Goal: Information Seeking & Learning: Learn about a topic

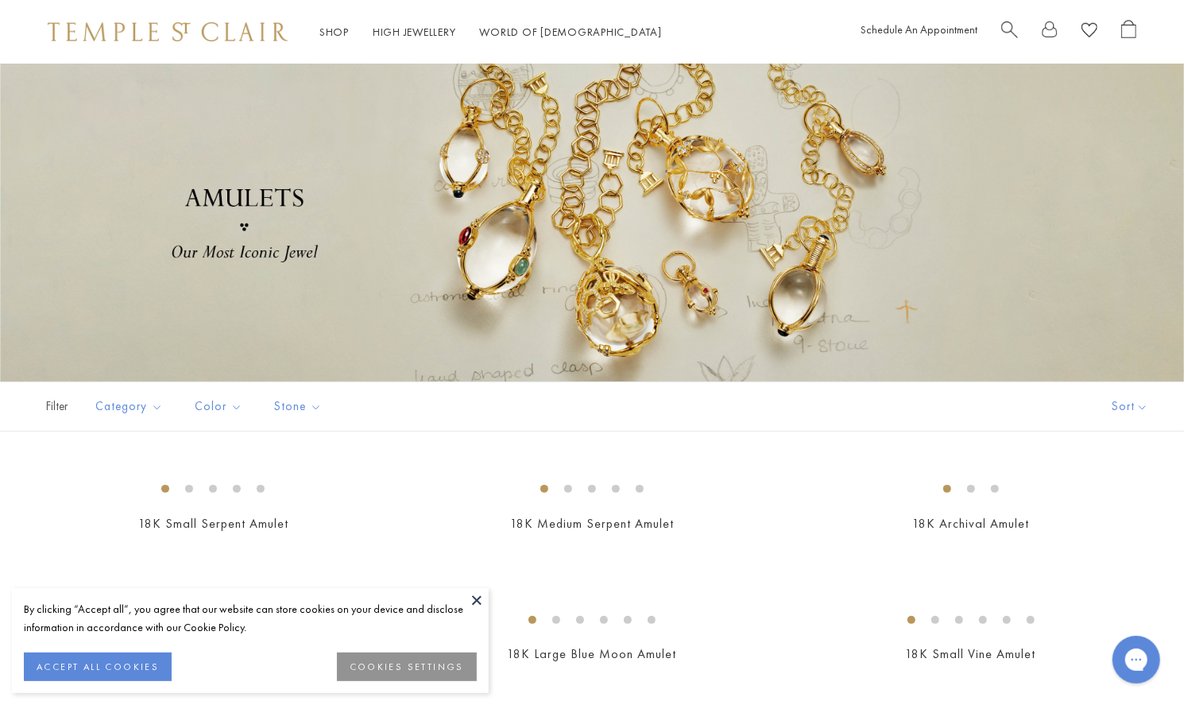
click at [478, 593] on button at bounding box center [477, 600] width 24 height 24
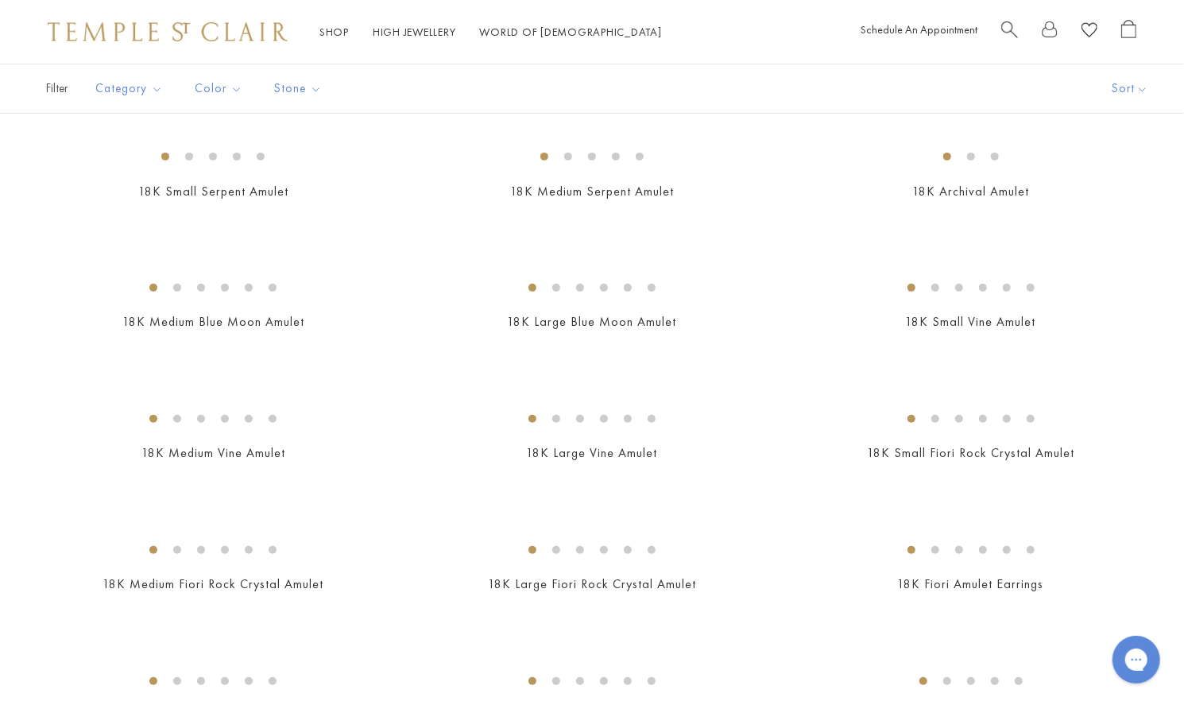
scroll to position [346, 0]
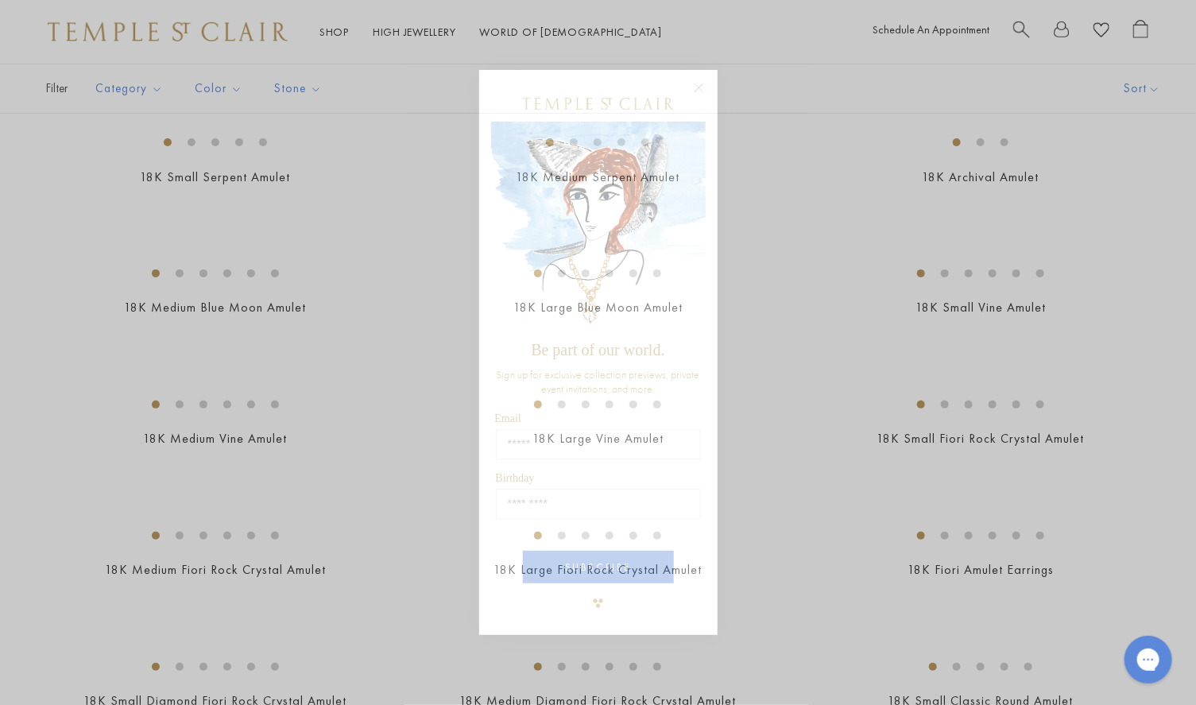
click at [704, 87] on circle "Close dialog" at bounding box center [698, 87] width 19 height 19
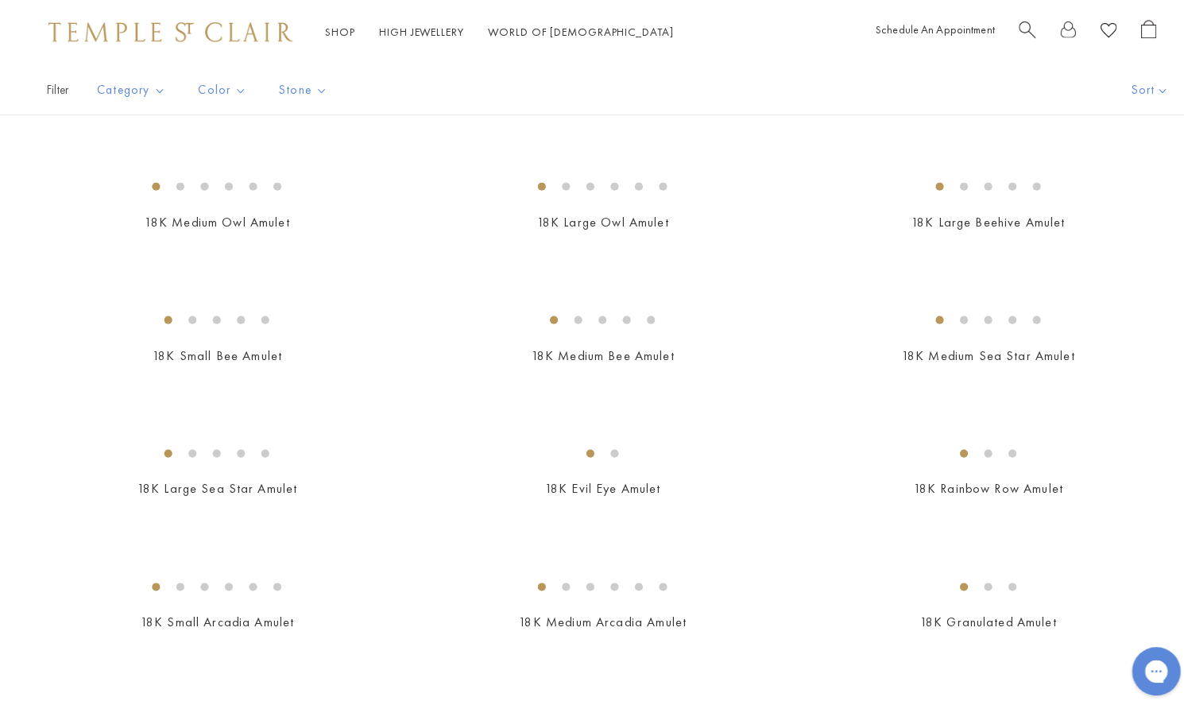
scroll to position [2007, 0]
click at [0, 0] on img at bounding box center [0, 0] width 0 height 0
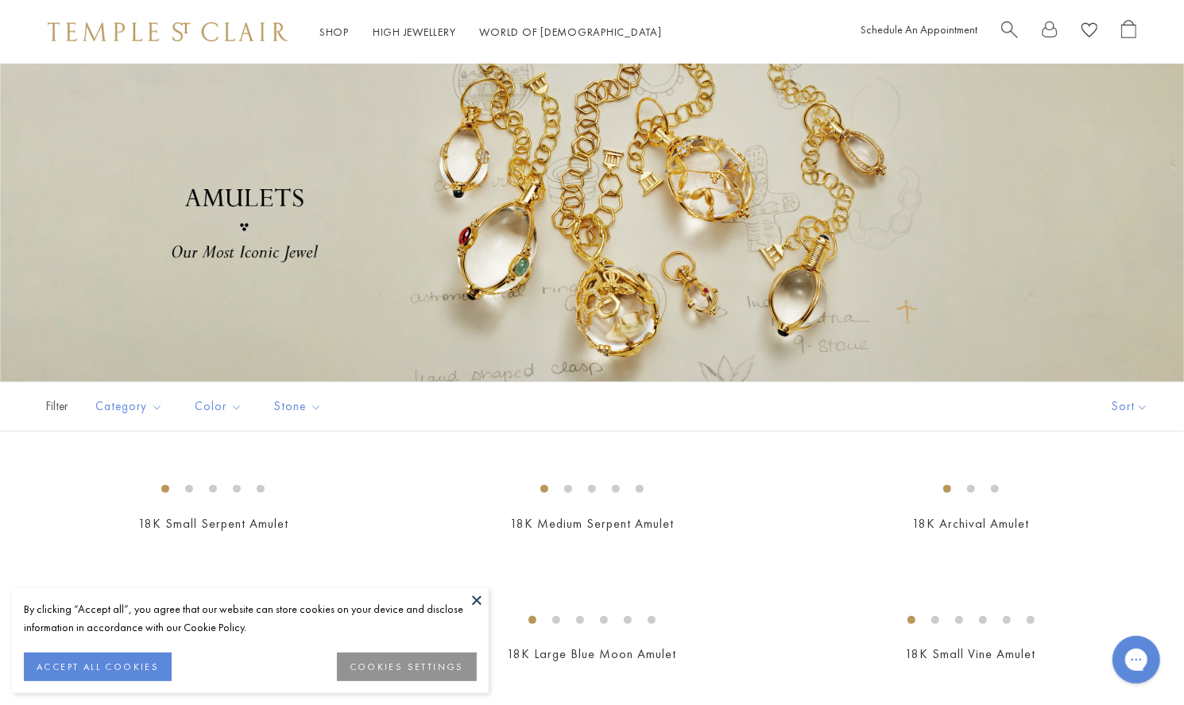
click at [1062, 246] on div at bounding box center [592, 223] width 1184 height 318
click at [1116, 555] on button "Price, high to low" at bounding box center [1120, 557] width 152 height 39
click at [477, 594] on button at bounding box center [477, 600] width 24 height 24
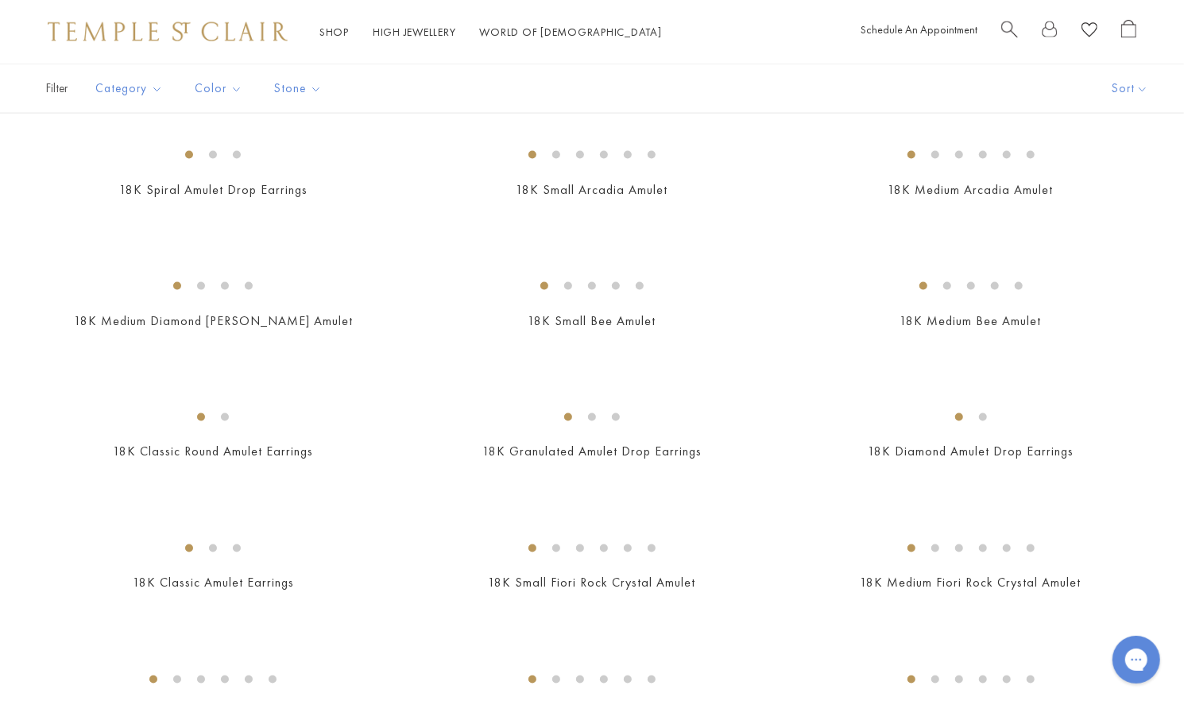
scroll to position [1514, 0]
click at [0, 0] on img at bounding box center [0, 0] width 0 height 0
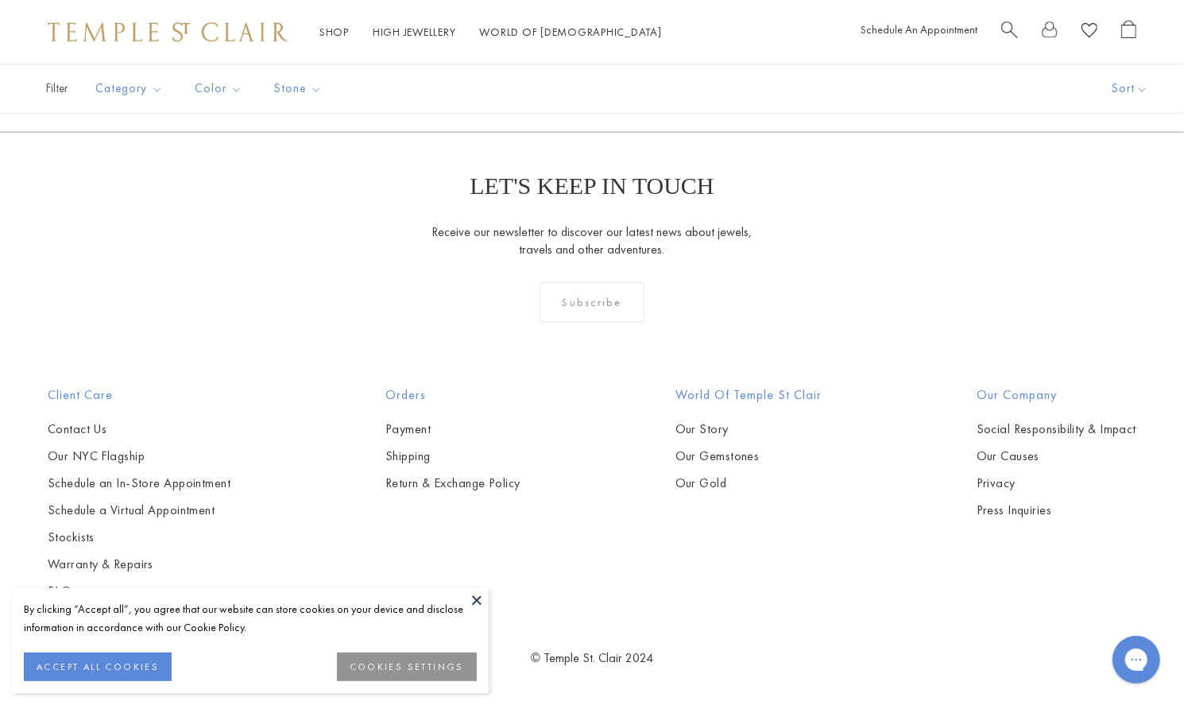
scroll to position [3648, 0]
click at [479, 619] on div "By clicking “Accept all”, you agree that our website can store cookies on your …" at bounding box center [250, 640] width 477 height 105
click at [0, 0] on img at bounding box center [0, 0] width 0 height 0
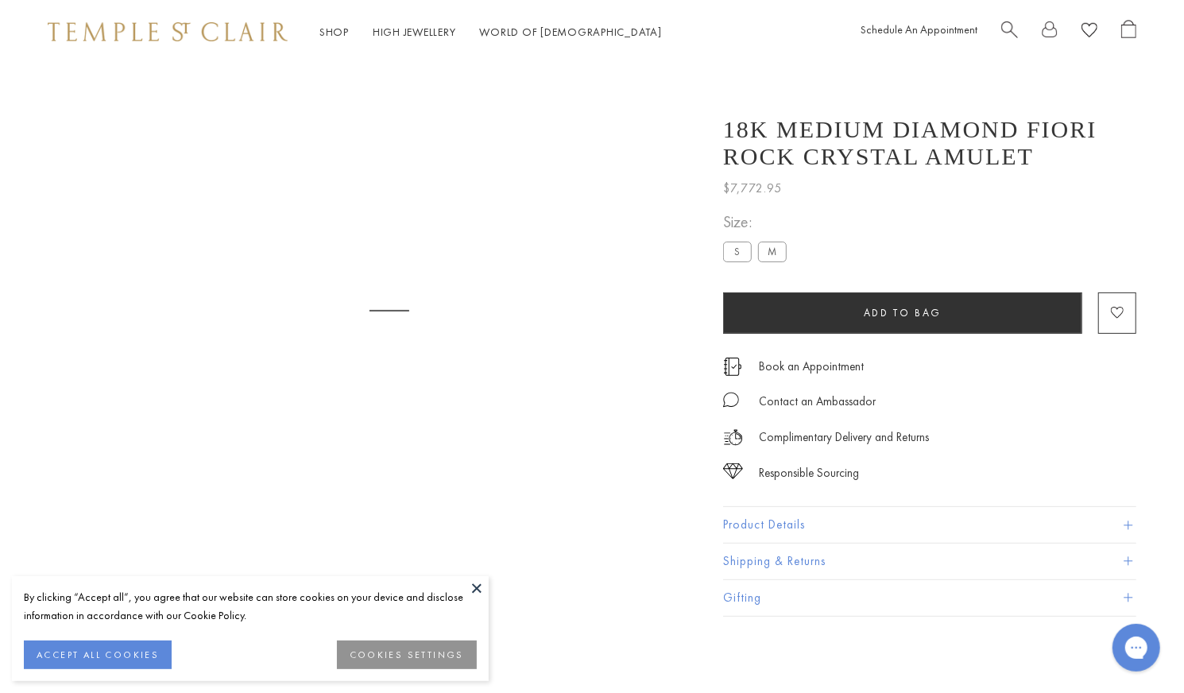
scroll to position [63, 0]
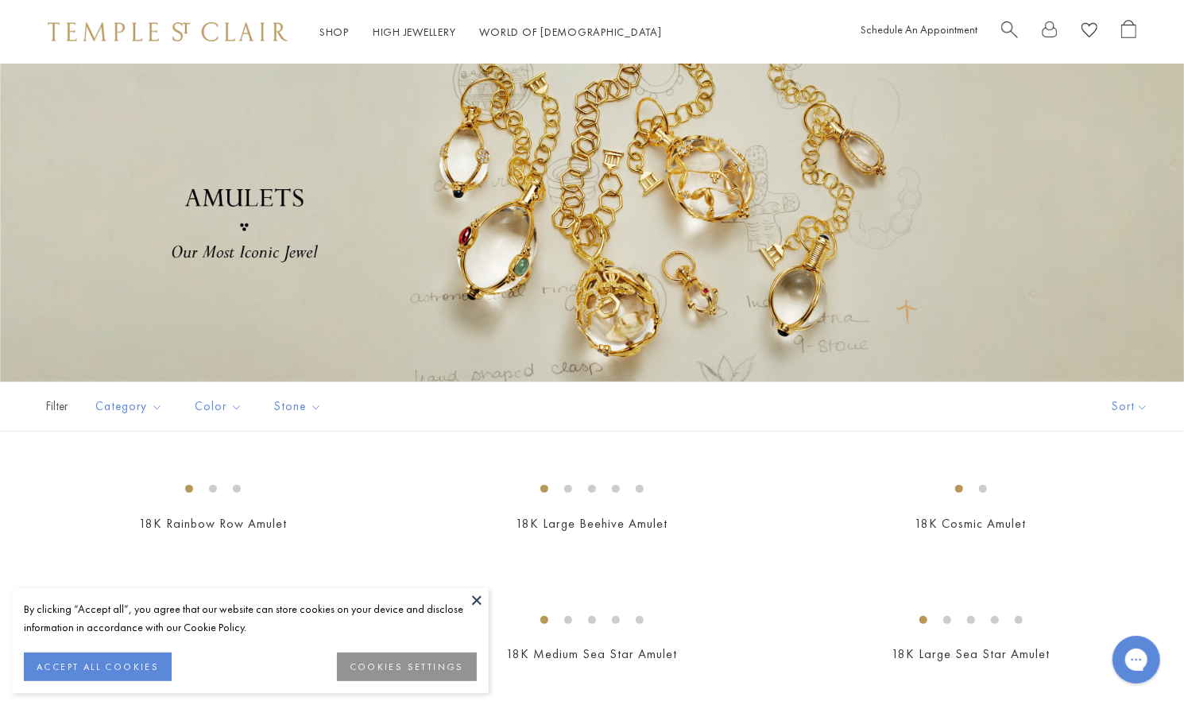
click at [470, 600] on button at bounding box center [477, 600] width 24 height 24
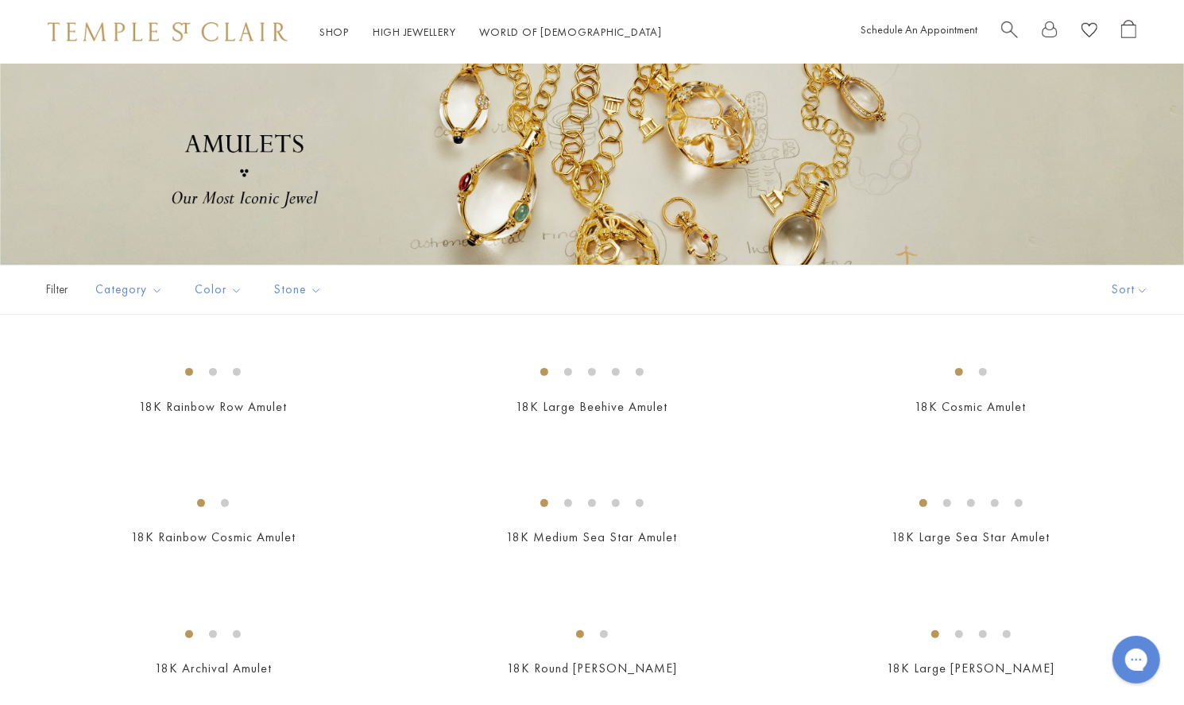
scroll to position [119, 0]
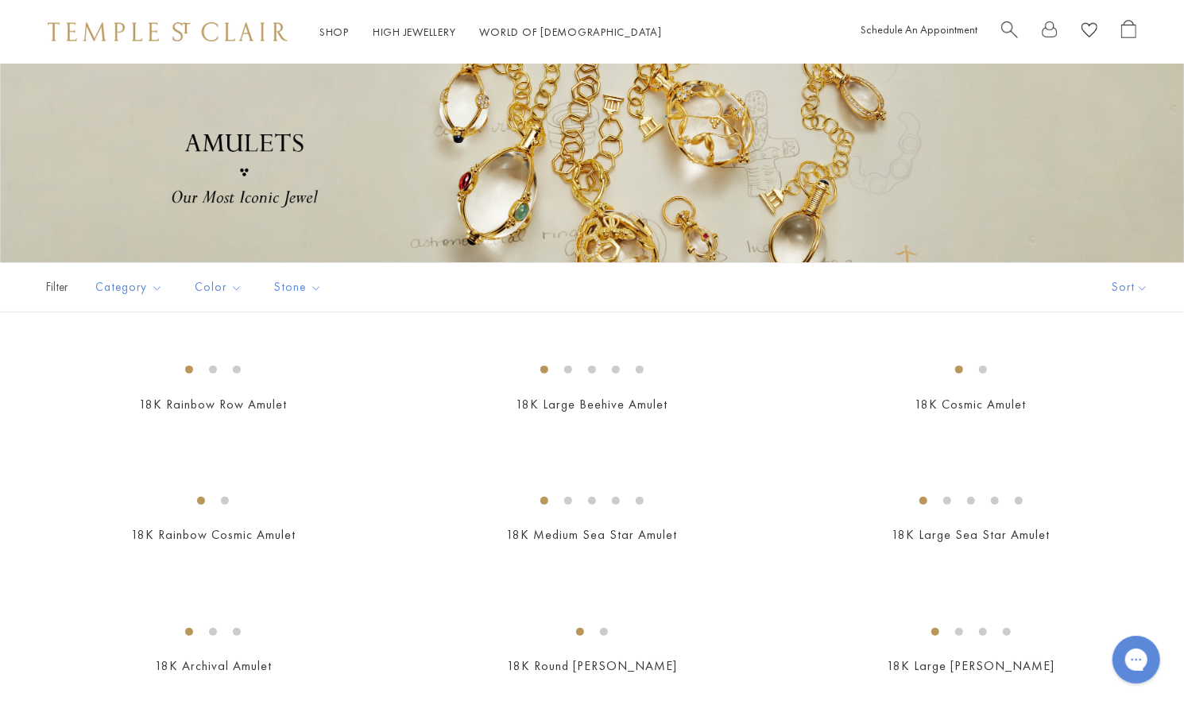
click at [1137, 298] on button "Sort" at bounding box center [1130, 287] width 108 height 48
click at [1139, 285] on button "Sort" at bounding box center [1130, 287] width 108 height 48
click at [1146, 396] on button "Price, low to high" at bounding box center [1120, 399] width 152 height 39
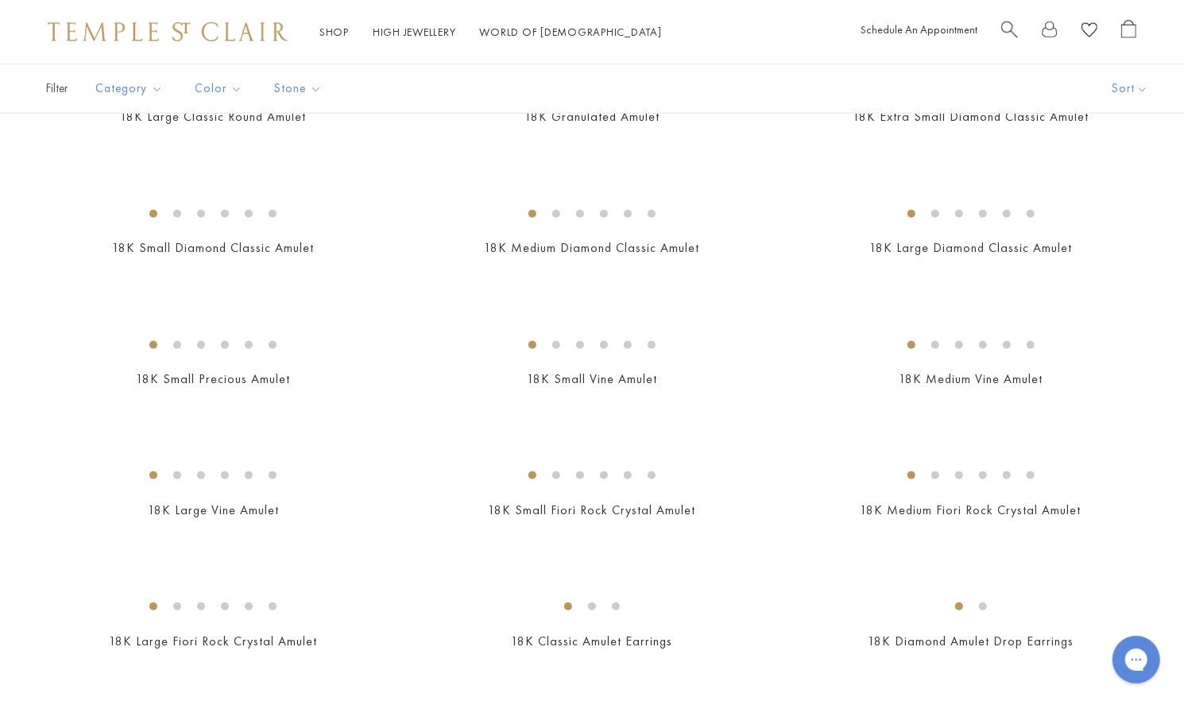
scroll to position [671, 0]
click at [0, 0] on img at bounding box center [0, 0] width 0 height 0
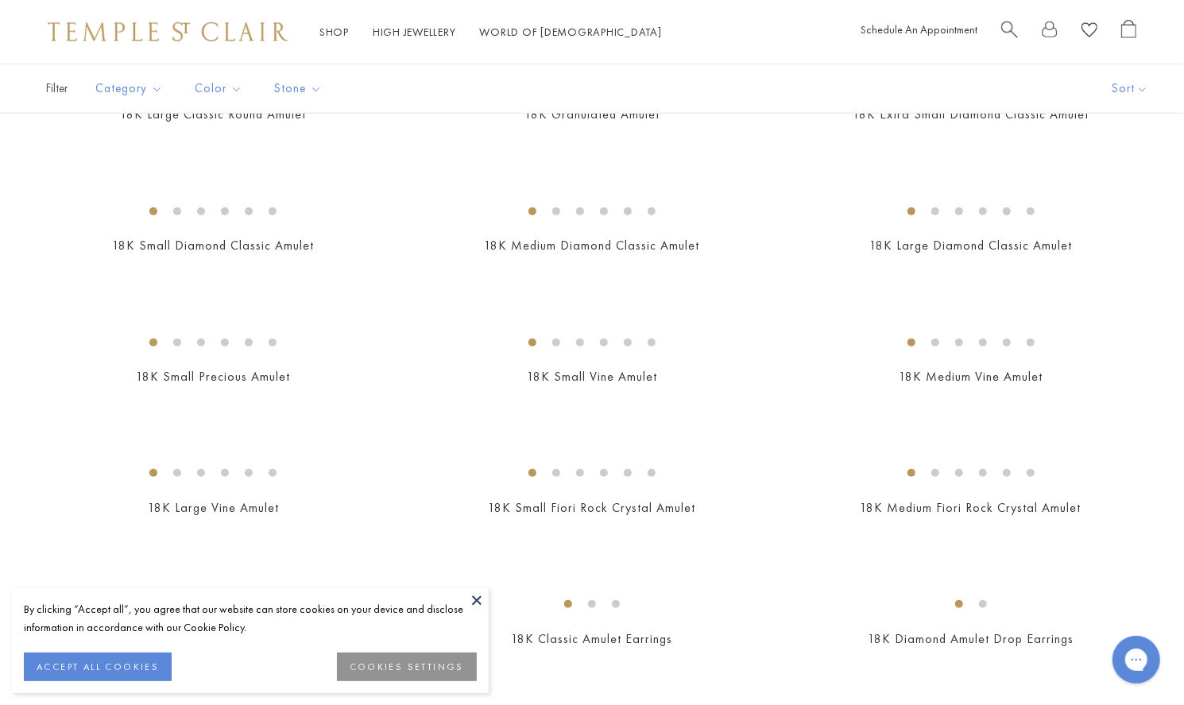
click at [476, 600] on button at bounding box center [477, 600] width 24 height 24
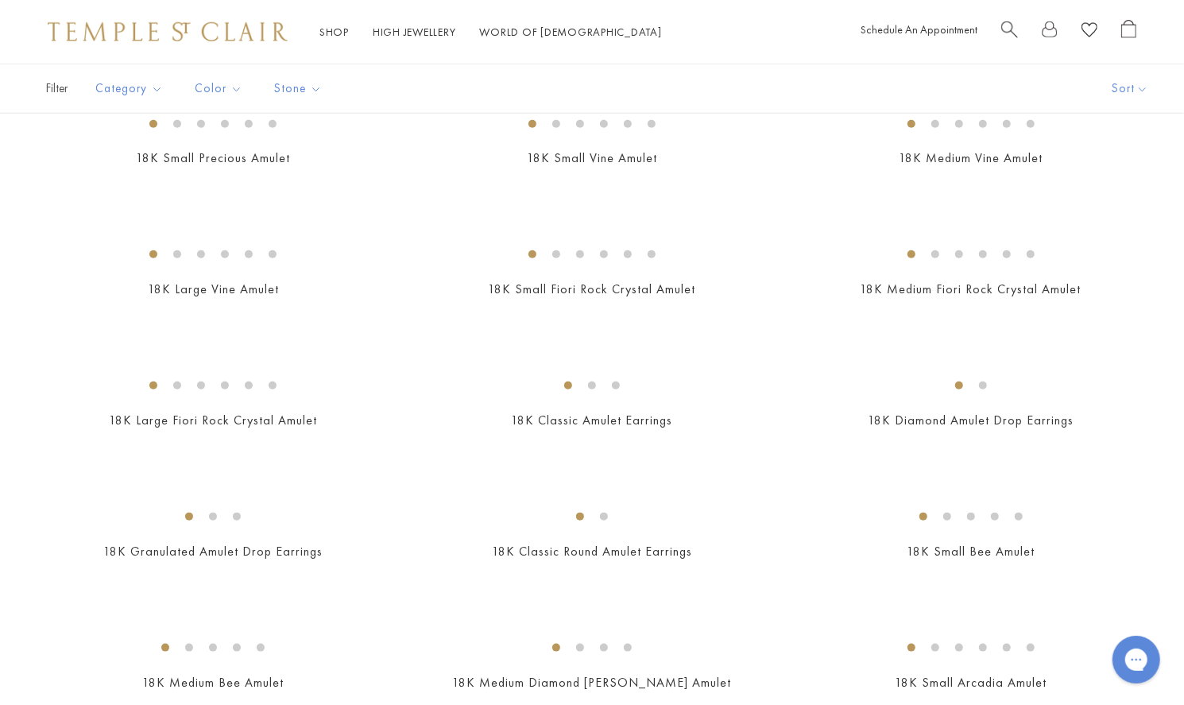
scroll to position [888, 0]
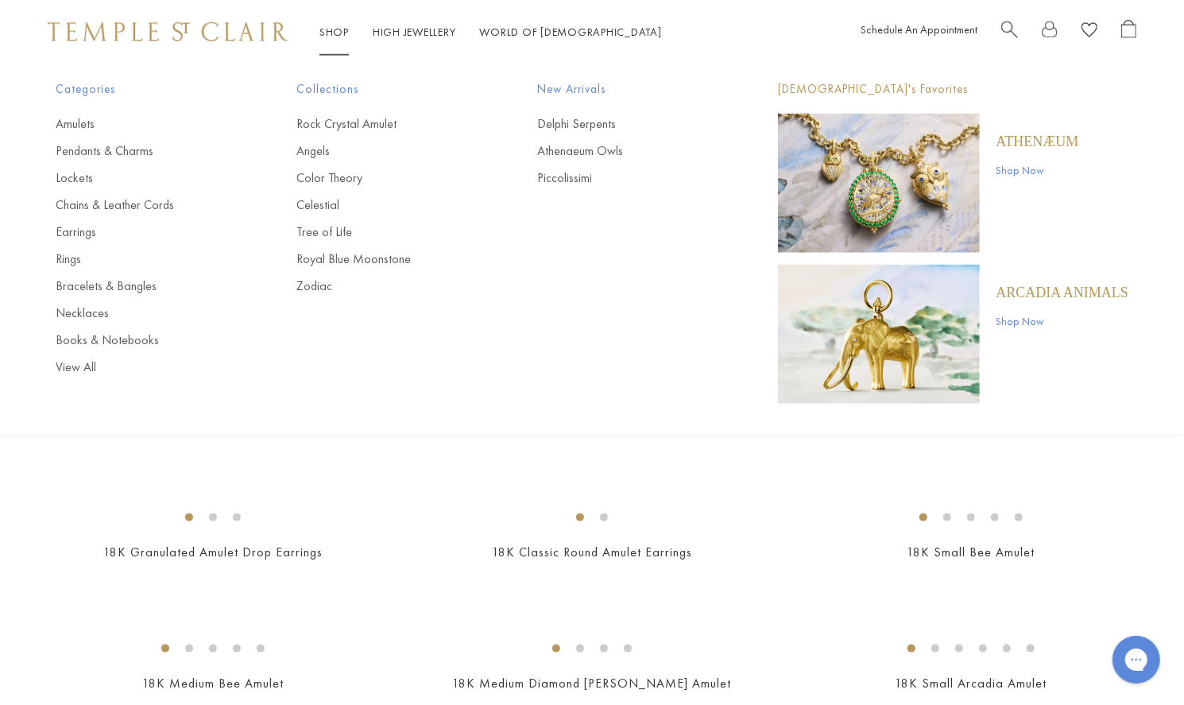
click at [449, 166] on ul "Rock Crystal Amulet Angels Color Theory Celestial Tree of Life Royal Blue Moons…" at bounding box center [384, 205] width 177 height 180
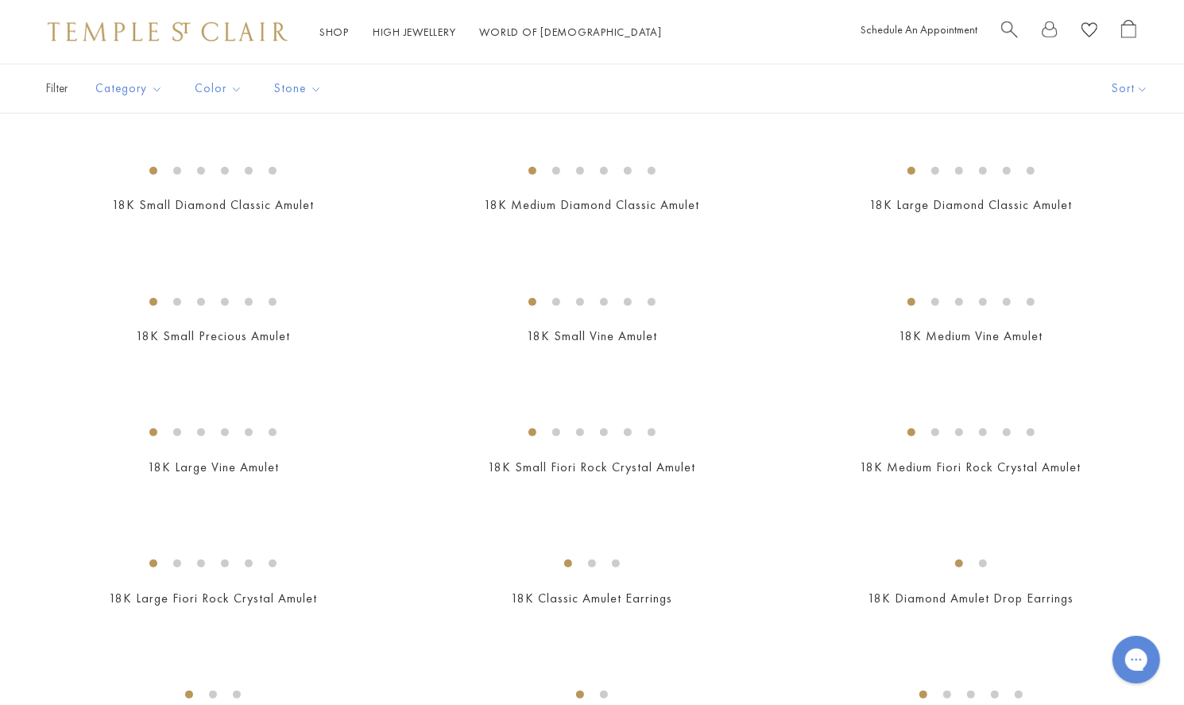
scroll to position [710, 0]
click at [0, 0] on img at bounding box center [0, 0] width 0 height 0
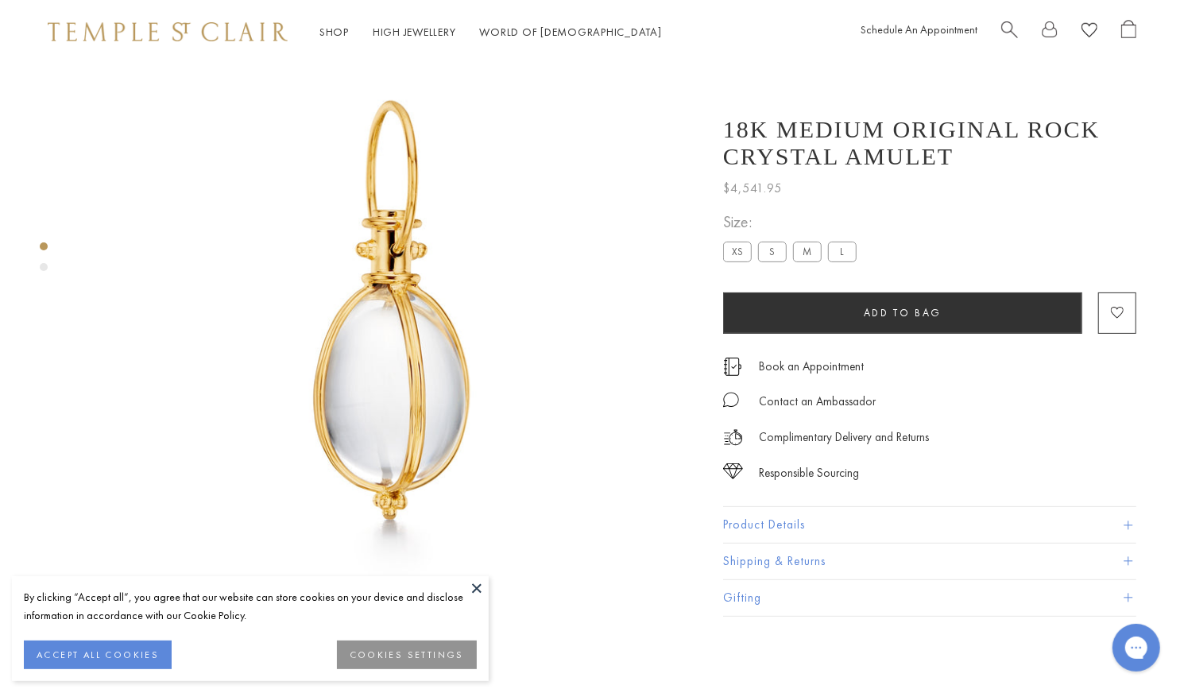
click at [474, 586] on button at bounding box center [477, 588] width 24 height 24
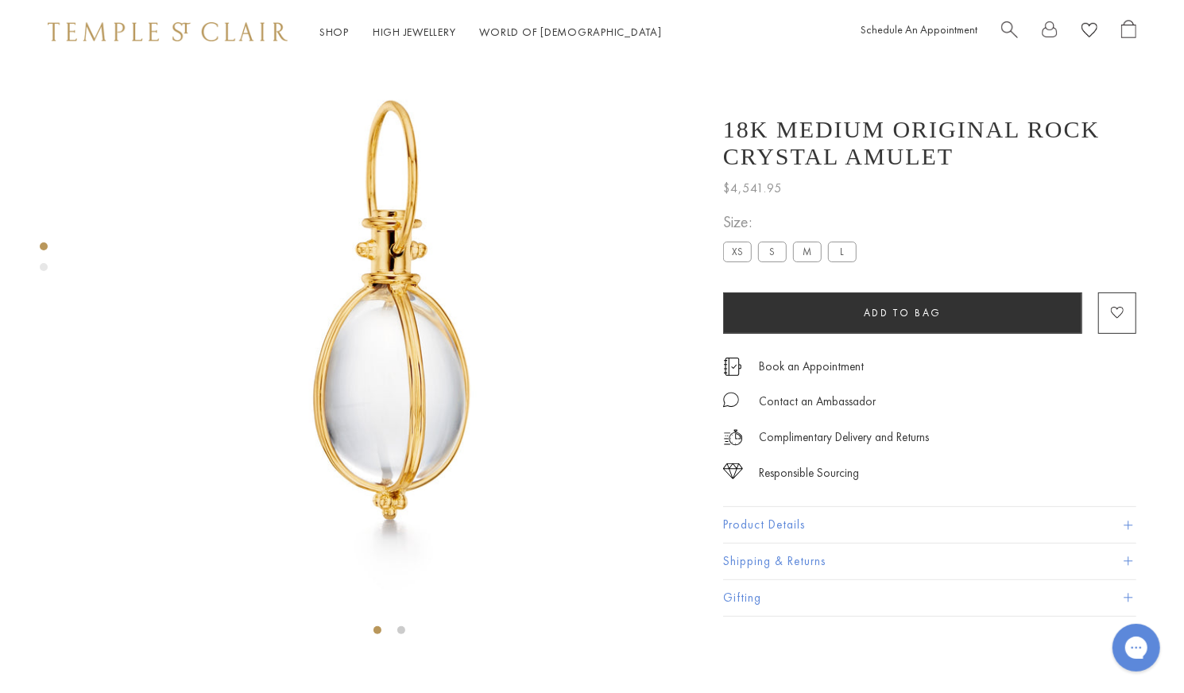
click at [474, 586] on img at bounding box center [389, 311] width 620 height 620
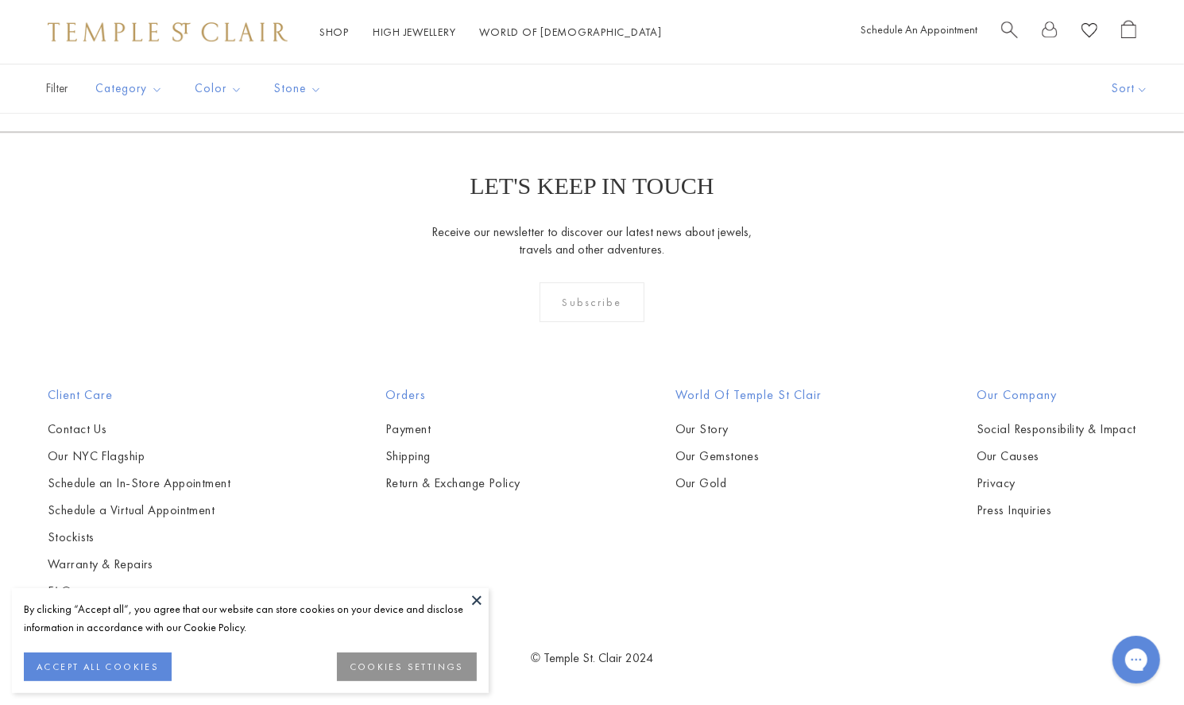
scroll to position [7097, 0]
click at [0, 0] on img at bounding box center [0, 0] width 0 height 0
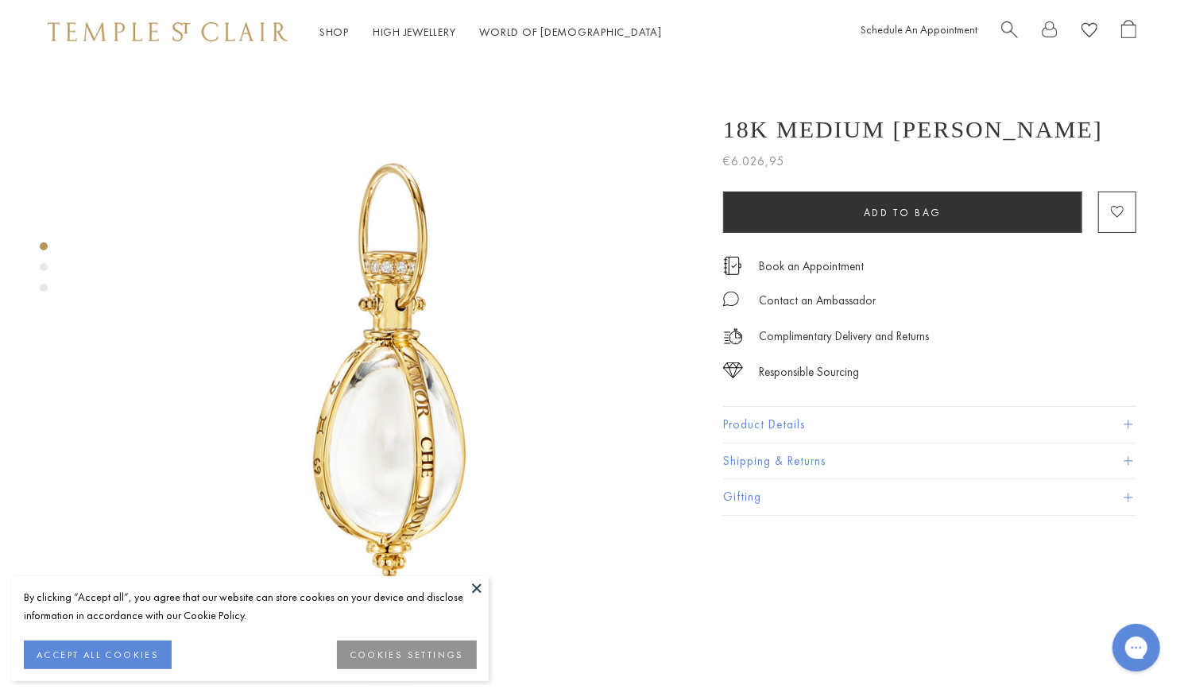
click at [257, 359] on img at bounding box center [389, 374] width 620 height 620
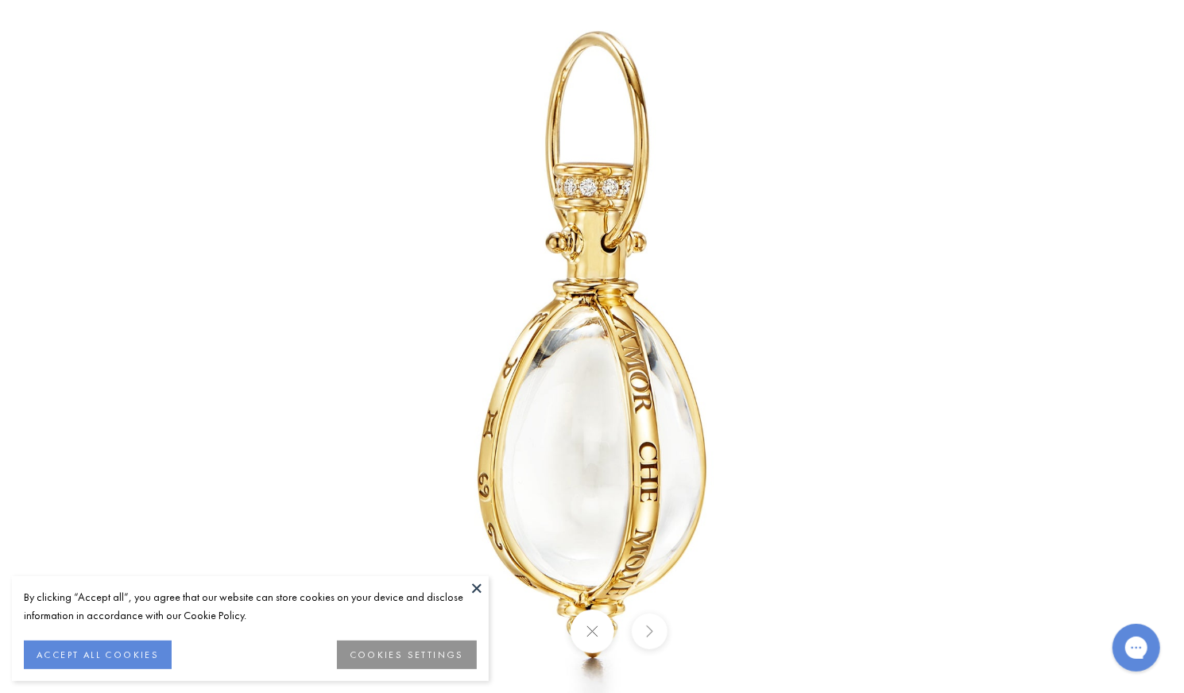
click at [478, 582] on button at bounding box center [477, 588] width 24 height 24
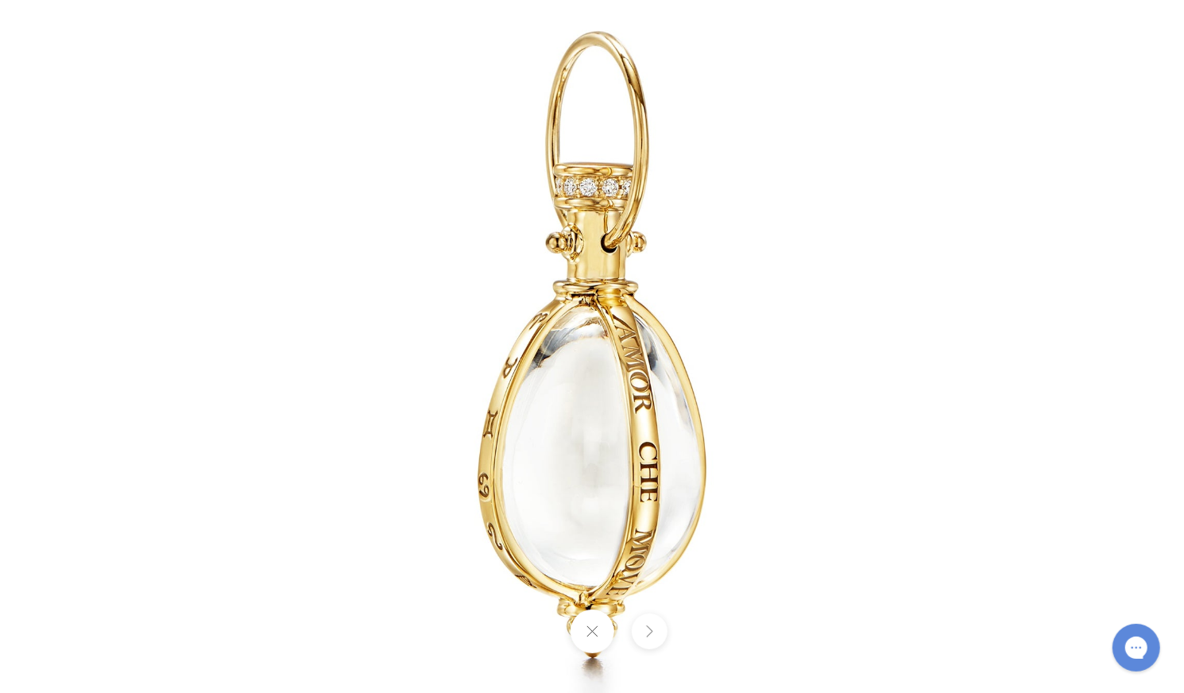
click at [594, 648] on button at bounding box center [592, 631] width 44 height 44
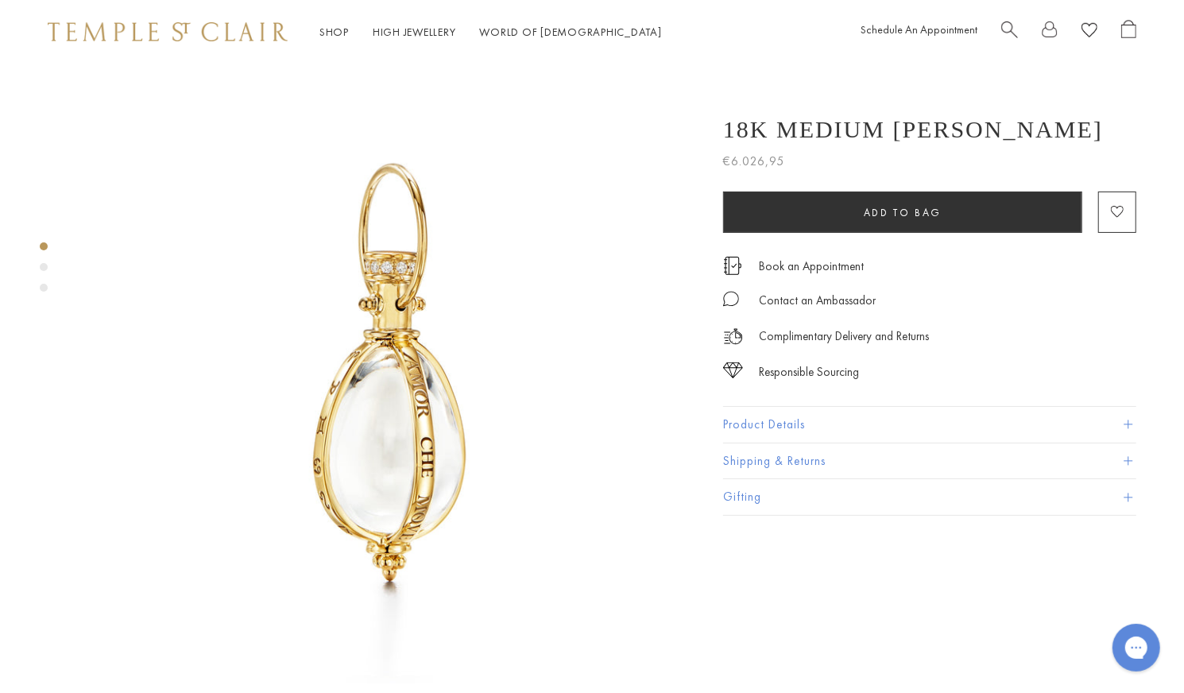
click at [1123, 417] on button "Product Details" at bounding box center [929, 425] width 413 height 36
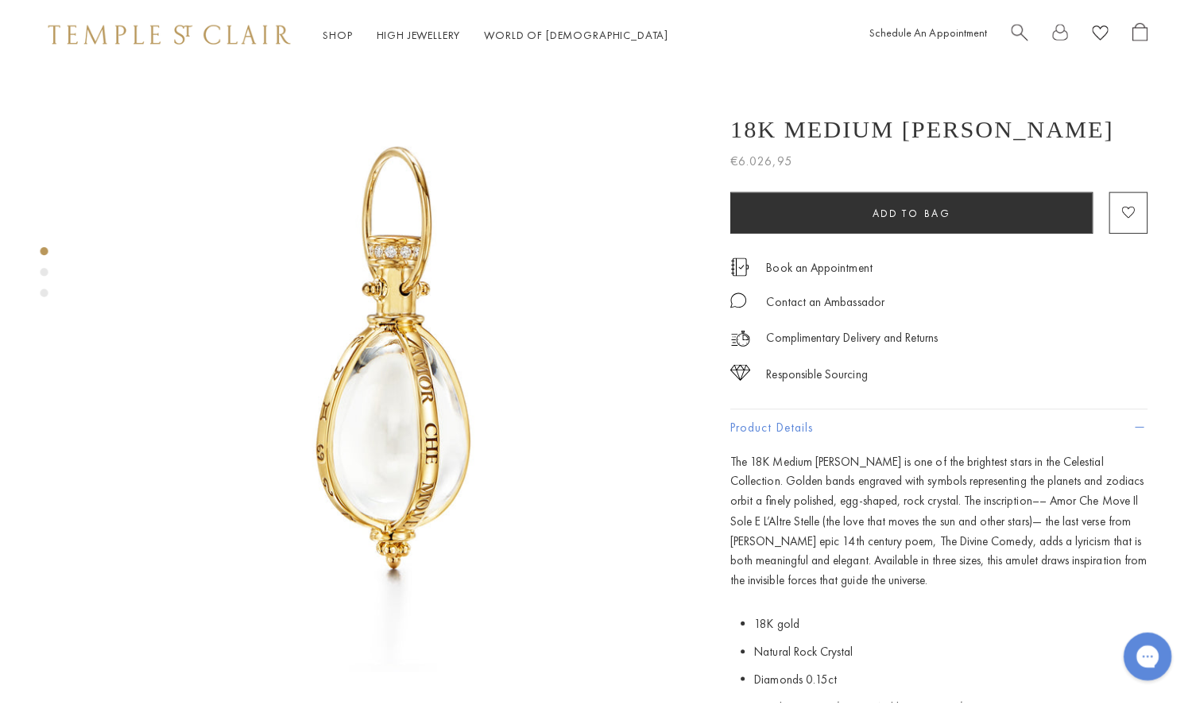
scroll to position [25, 0]
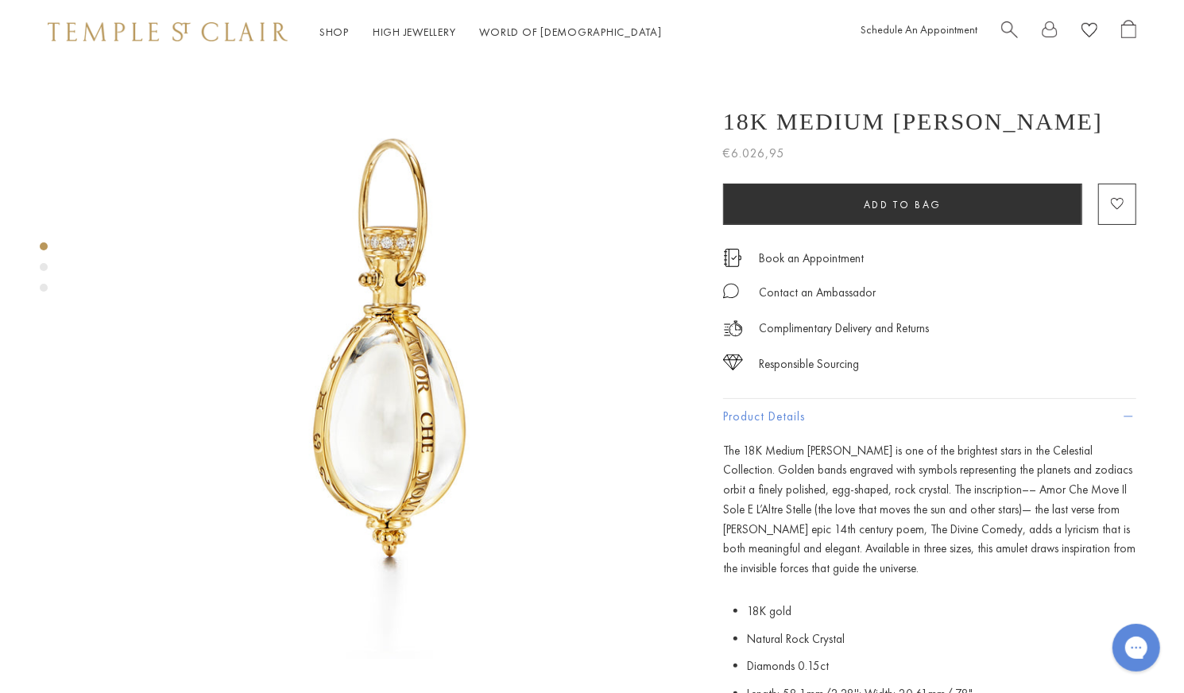
click at [1010, 24] on span "Search" at bounding box center [1009, 28] width 17 height 17
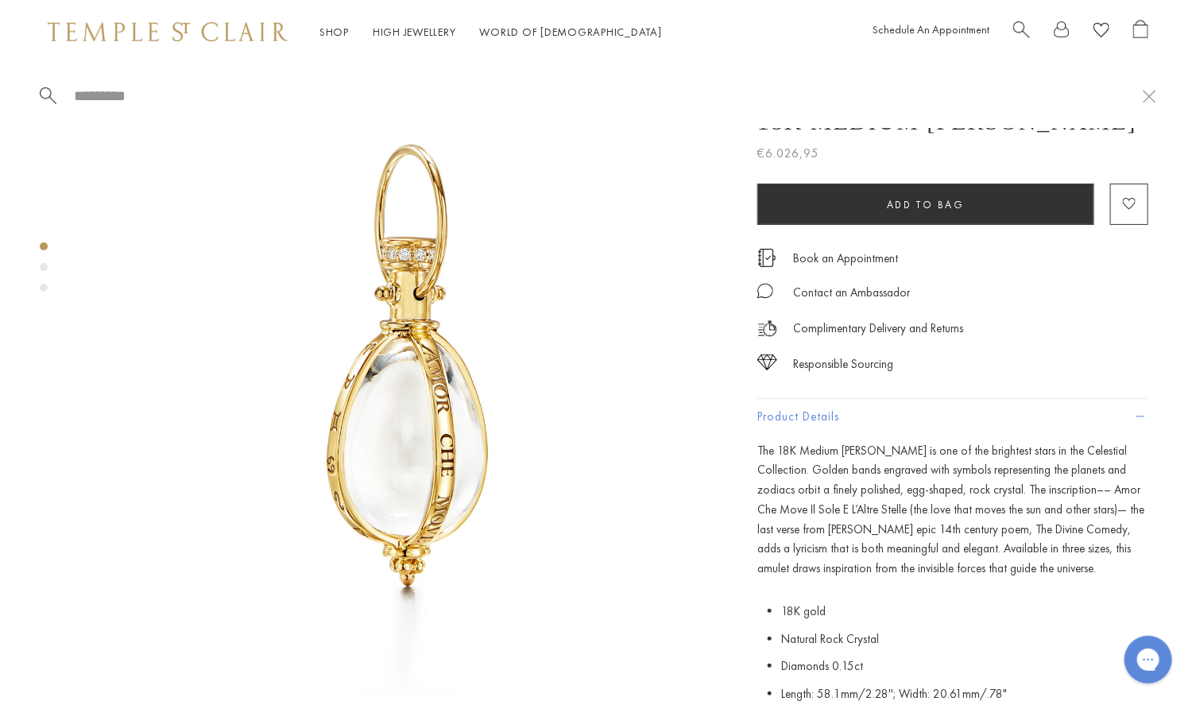
click at [1018, 25] on span "Search" at bounding box center [1021, 28] width 17 height 17
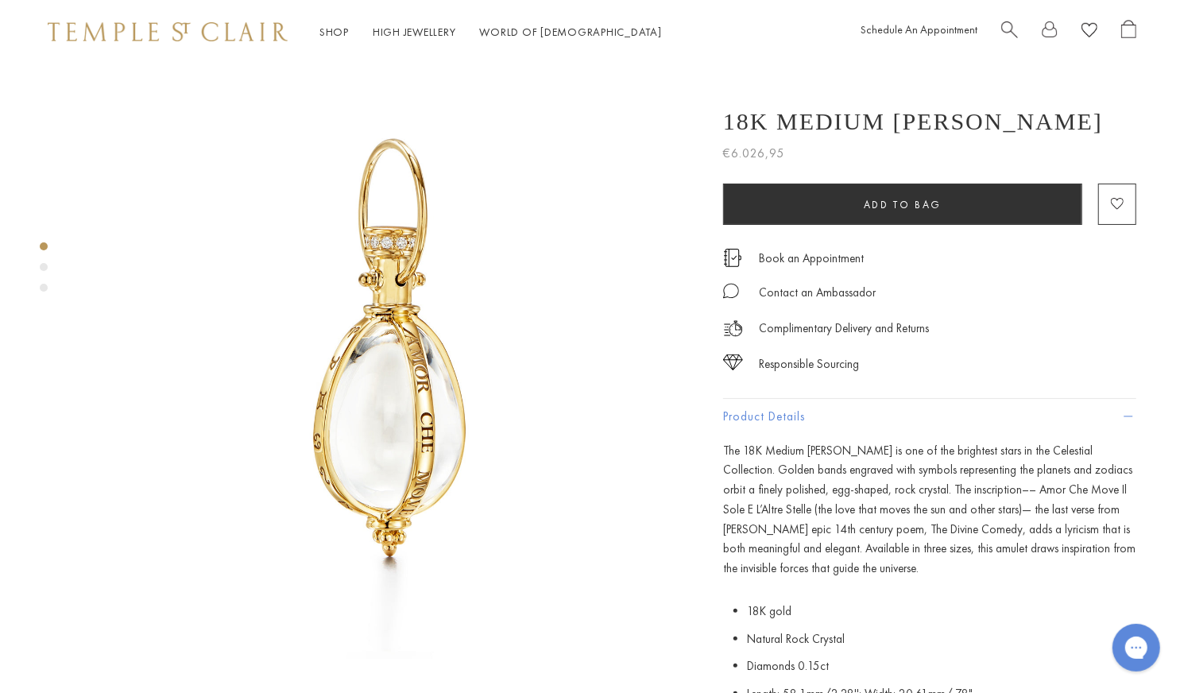
click at [1018, 25] on div at bounding box center [1068, 32] width 135 height 25
click at [1010, 23] on span "Search" at bounding box center [1009, 28] width 17 height 17
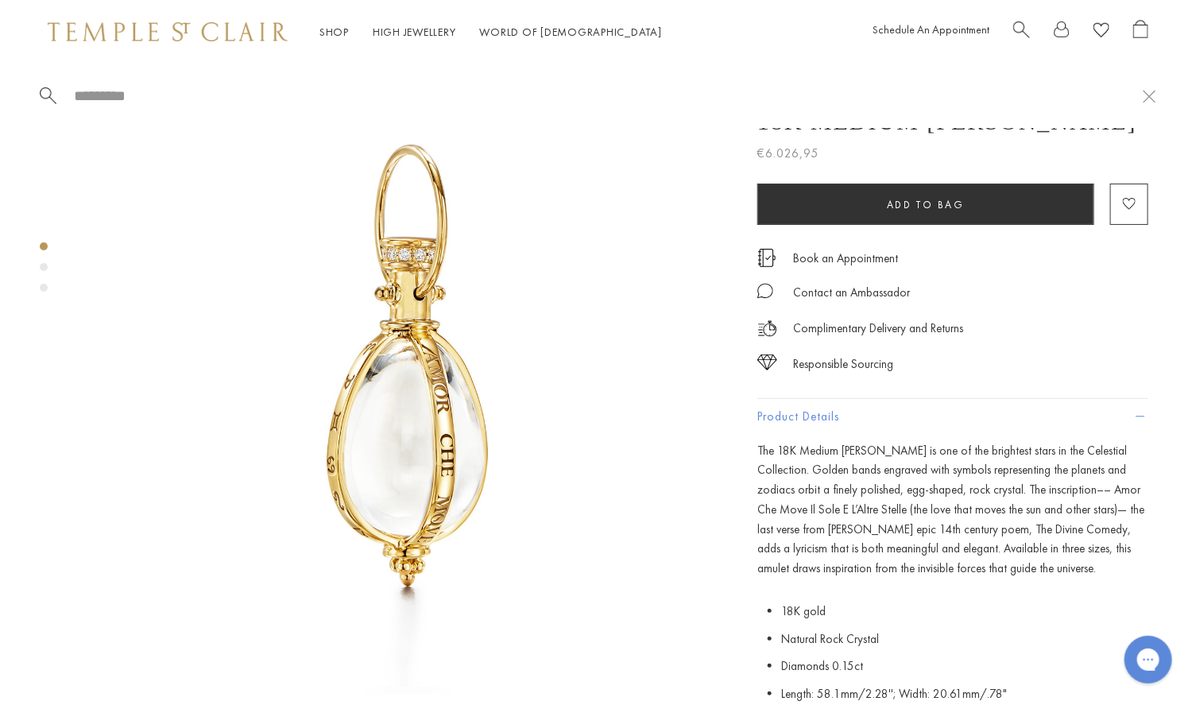
click at [306, 91] on input "search" at bounding box center [607, 96] width 1070 height 18
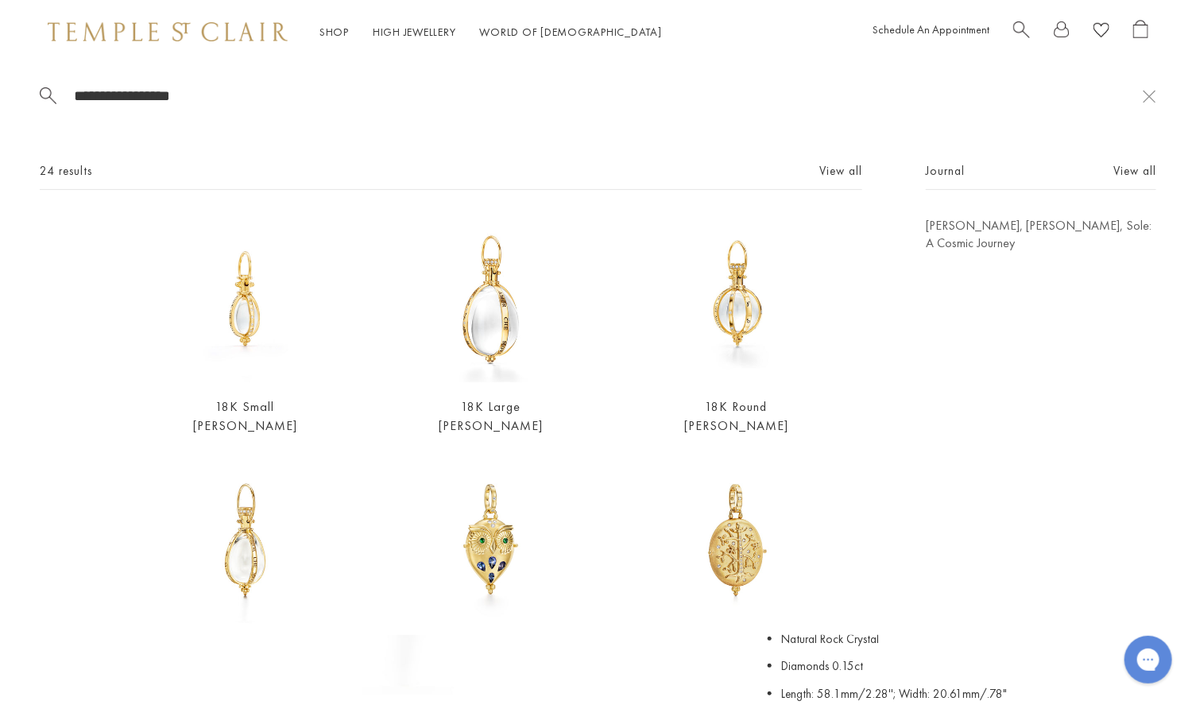
type input "**********"
click at [253, 557] on img at bounding box center [245, 540] width 166 height 166
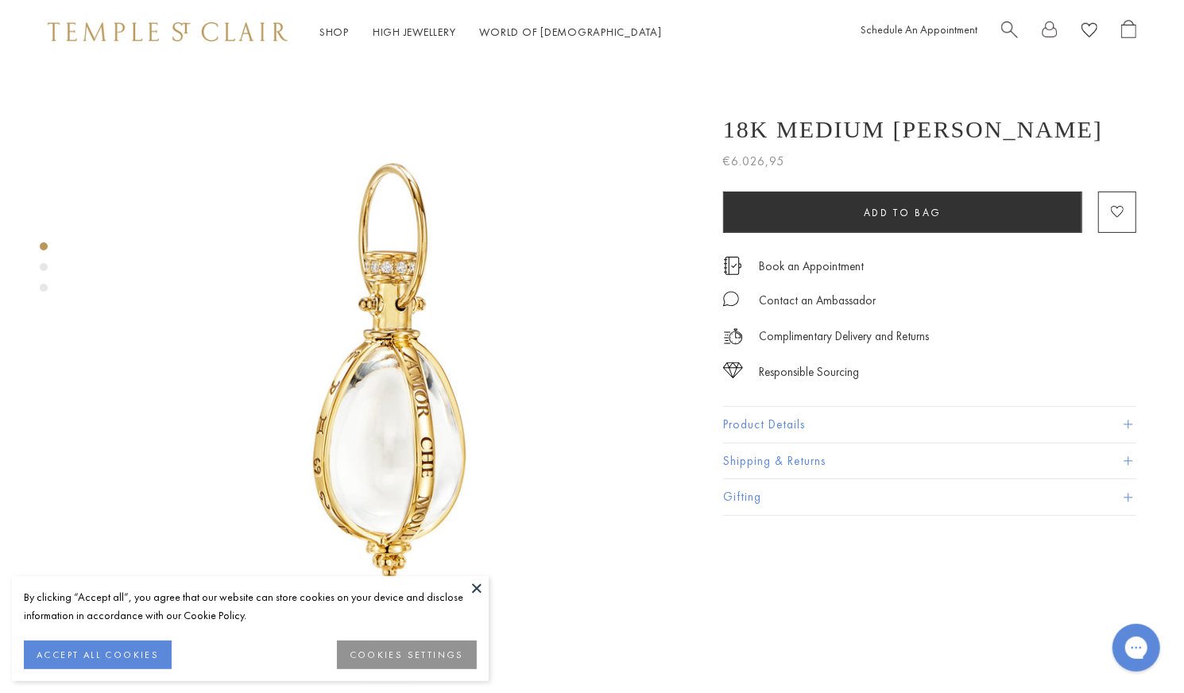
click at [474, 582] on button at bounding box center [477, 588] width 24 height 24
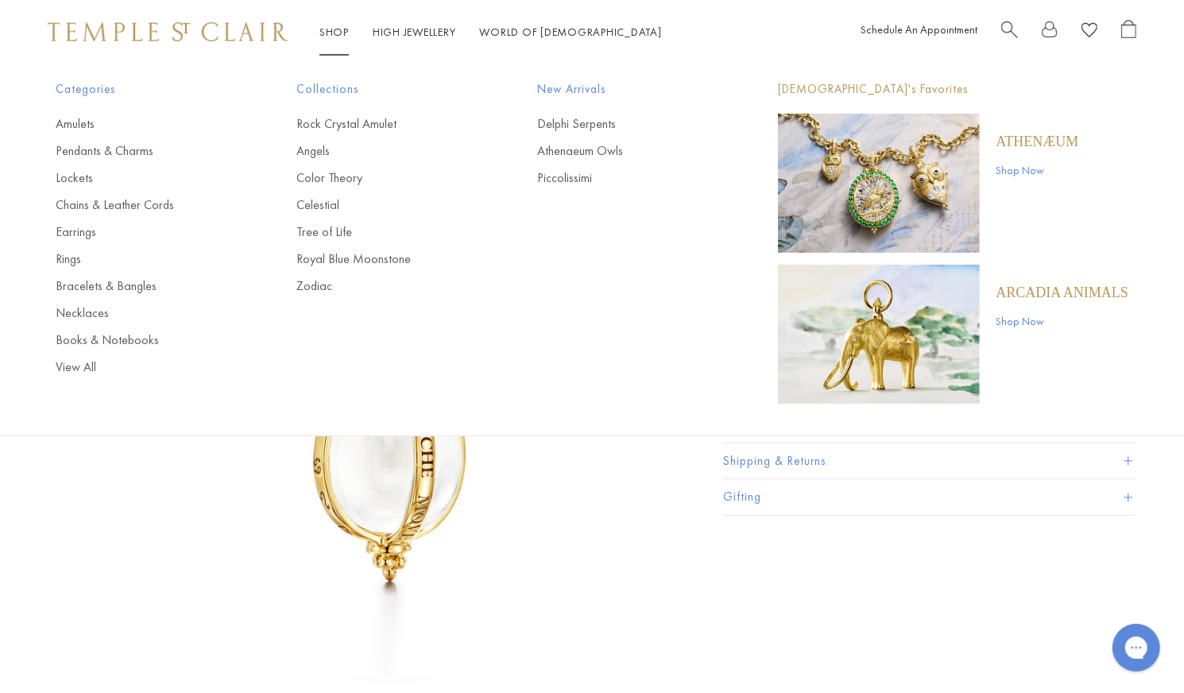
click at [1127, 459] on span at bounding box center [1127, 461] width 9 height 9
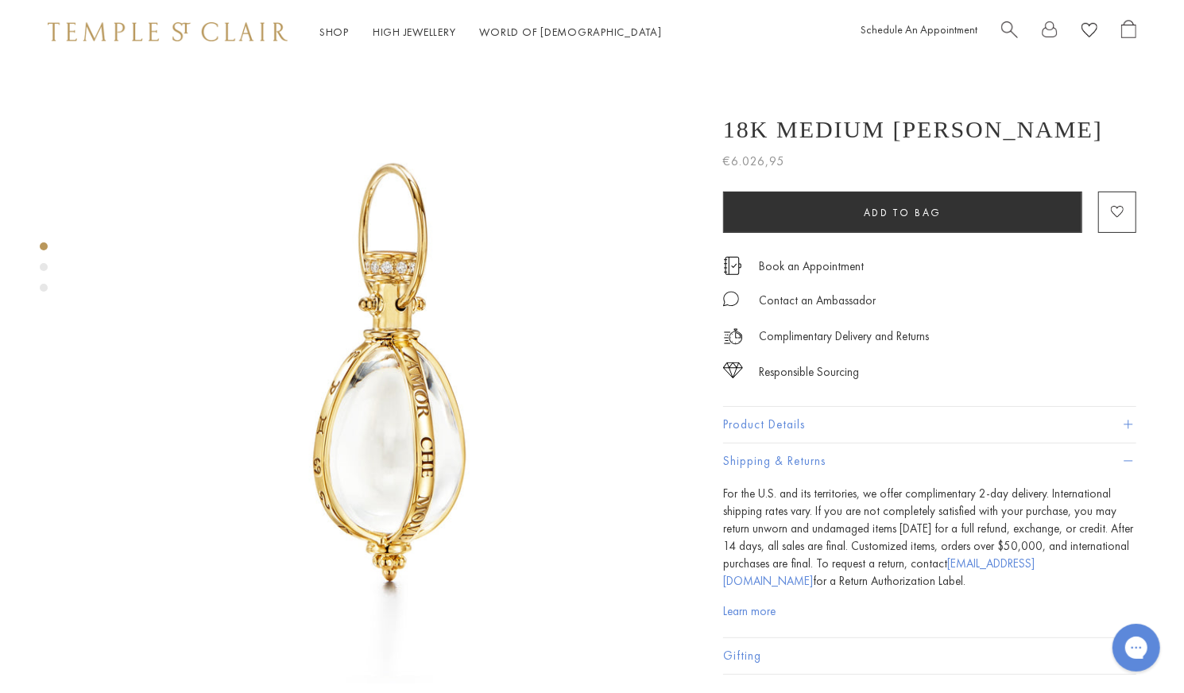
click at [1124, 426] on span at bounding box center [1127, 424] width 9 height 9
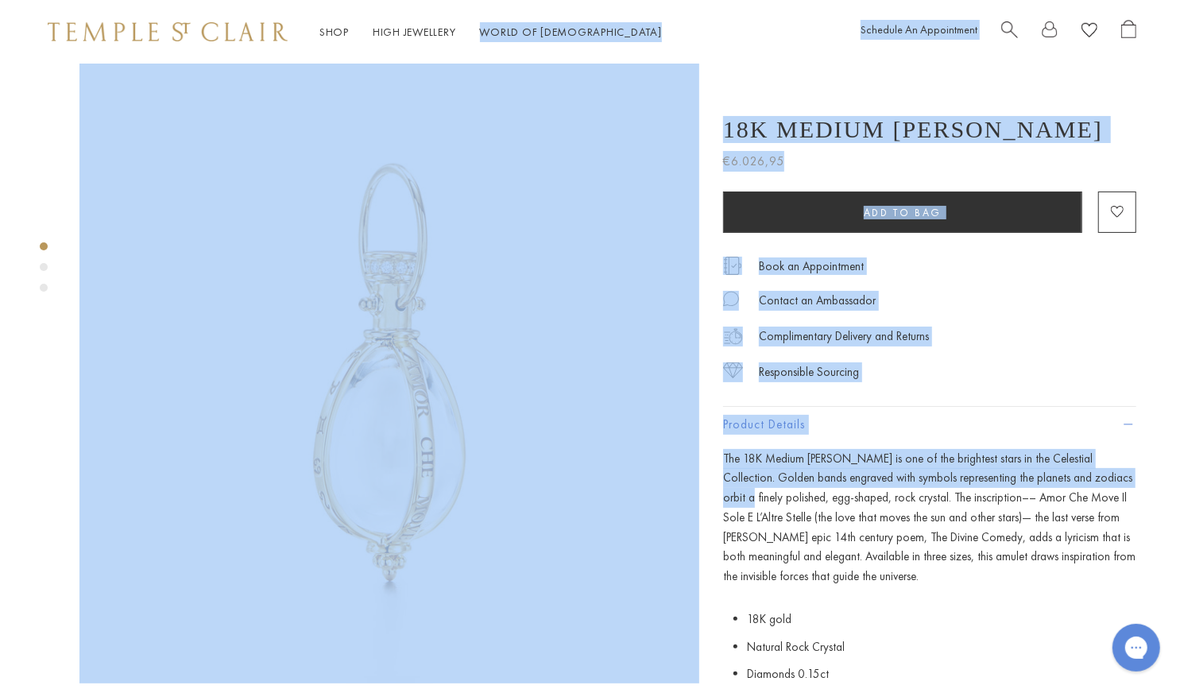
drag, startPoint x: 1124, startPoint y: 426, endPoint x: 576, endPoint y: -33, distance: 715.2
click at [1066, 346] on div "Responsible Sourcing" at bounding box center [929, 364] width 413 height 36
